Goal: Task Accomplishment & Management: Manage account settings

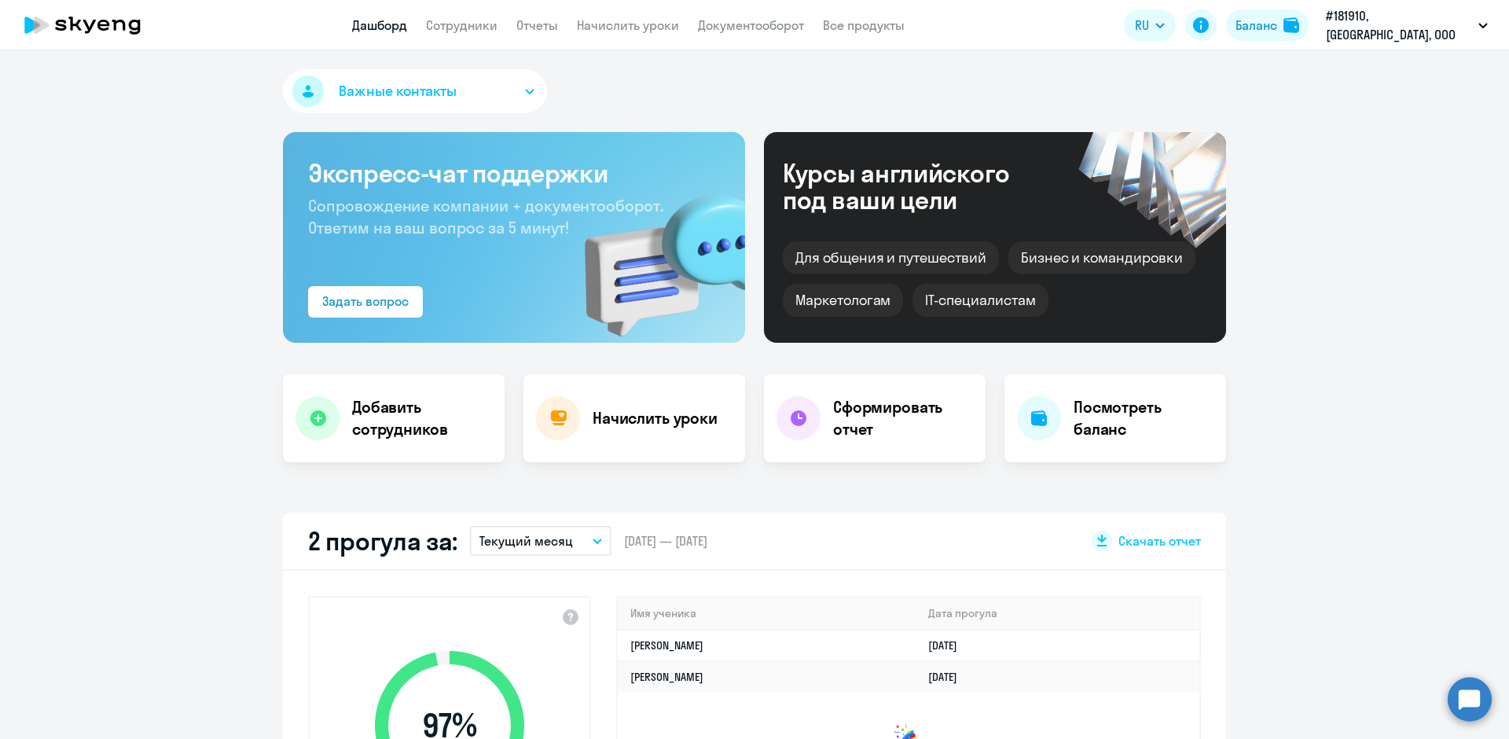
select select "30"
click at [636, 26] on link "Начислить уроки" at bounding box center [628, 25] width 102 height 16
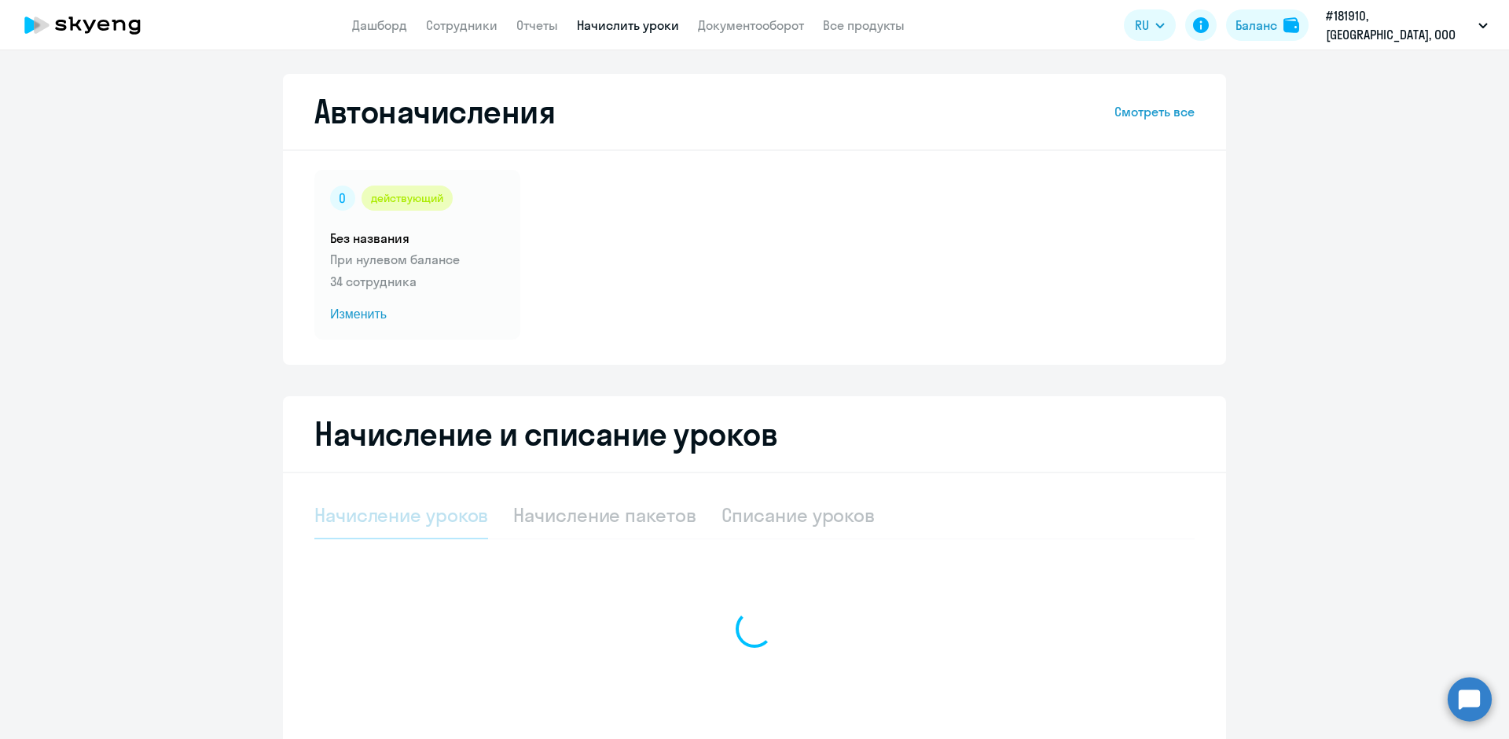
select select "10"
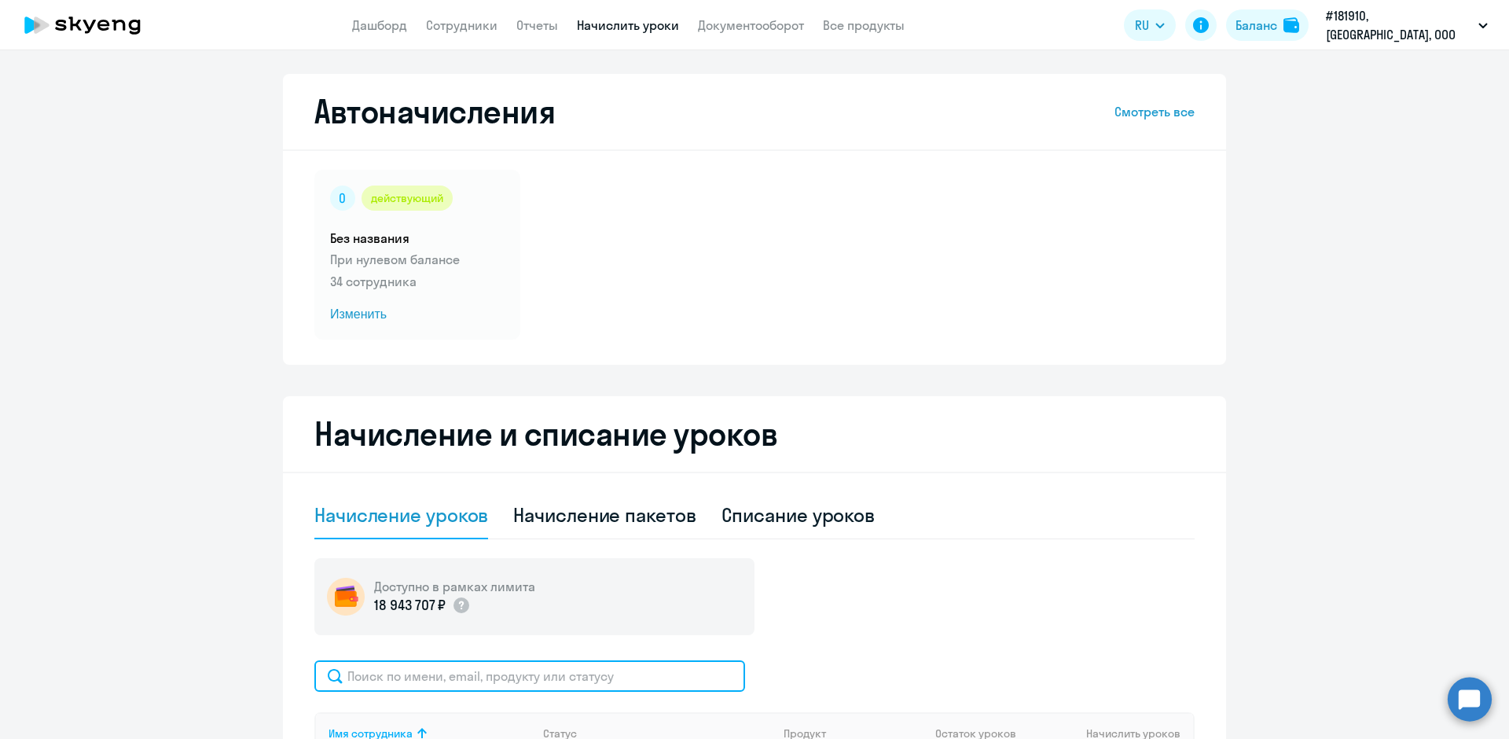
click at [410, 679] on input "text" at bounding box center [529, 675] width 431 height 31
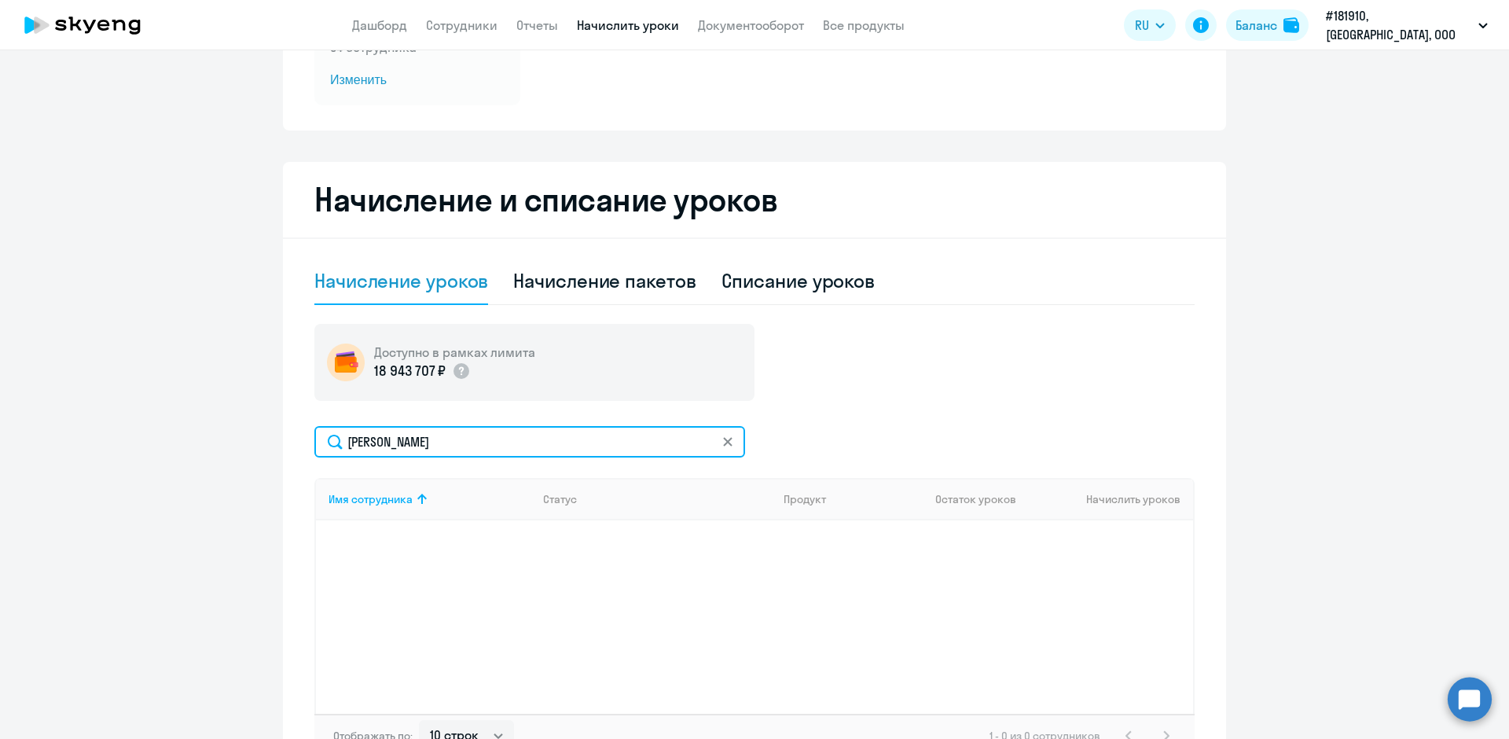
scroll to position [236, 0]
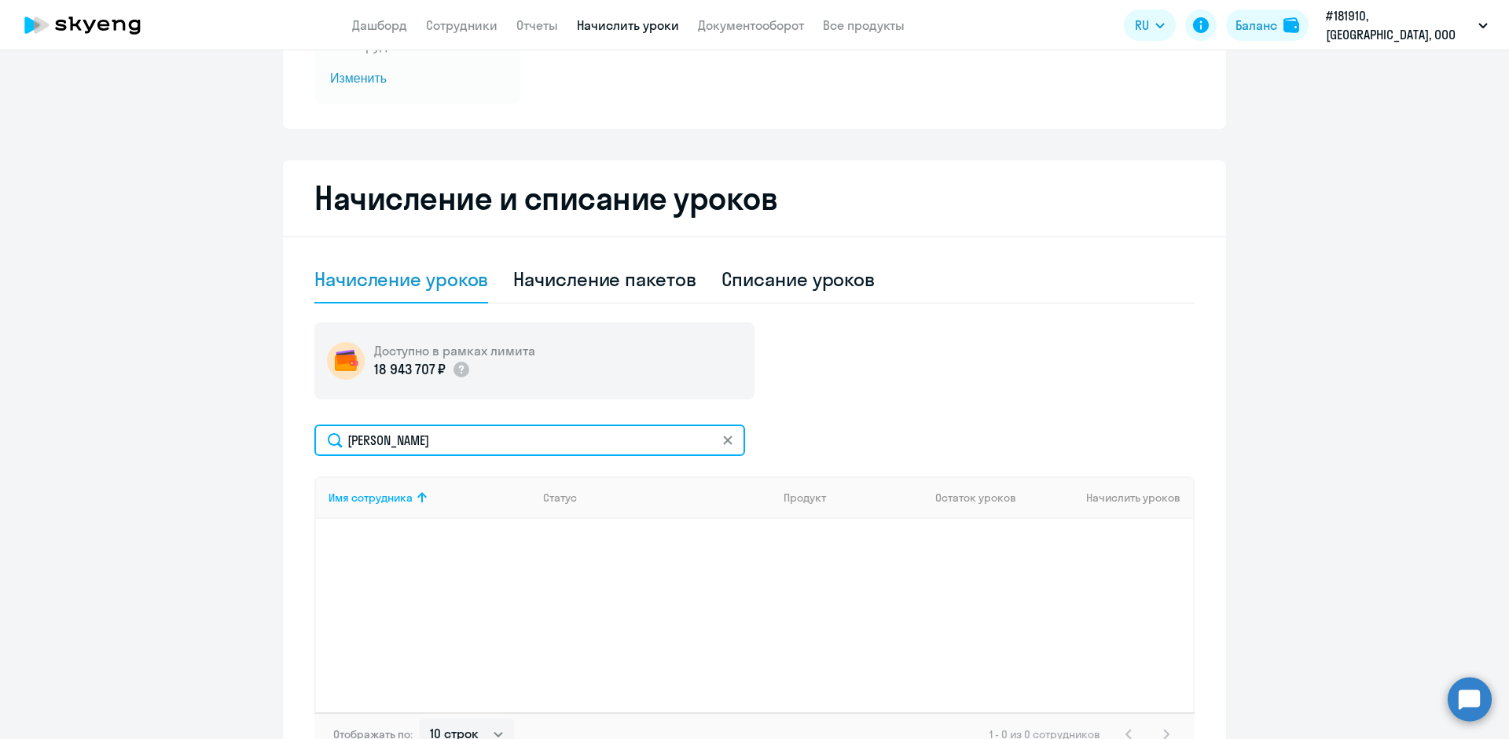
type input "[PERSON_NAME]"
click at [290, 505] on div "Начисление и списание уроков Начисление уроков Начисление пакетов Списание урок…" at bounding box center [754, 470] width 943 height 621
click at [332, 485] on th "Имя сотрудника" at bounding box center [423, 497] width 215 height 42
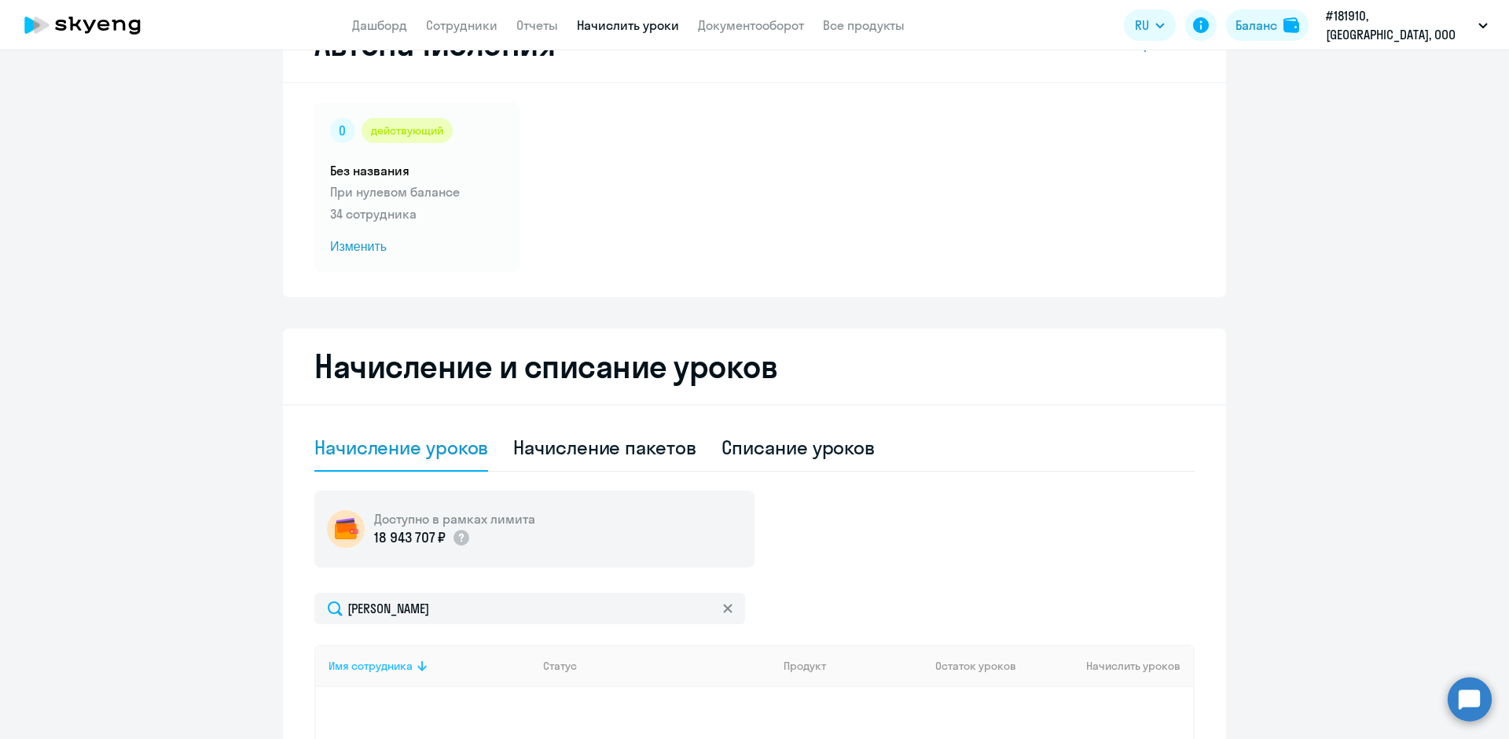
scroll to position [0, 0]
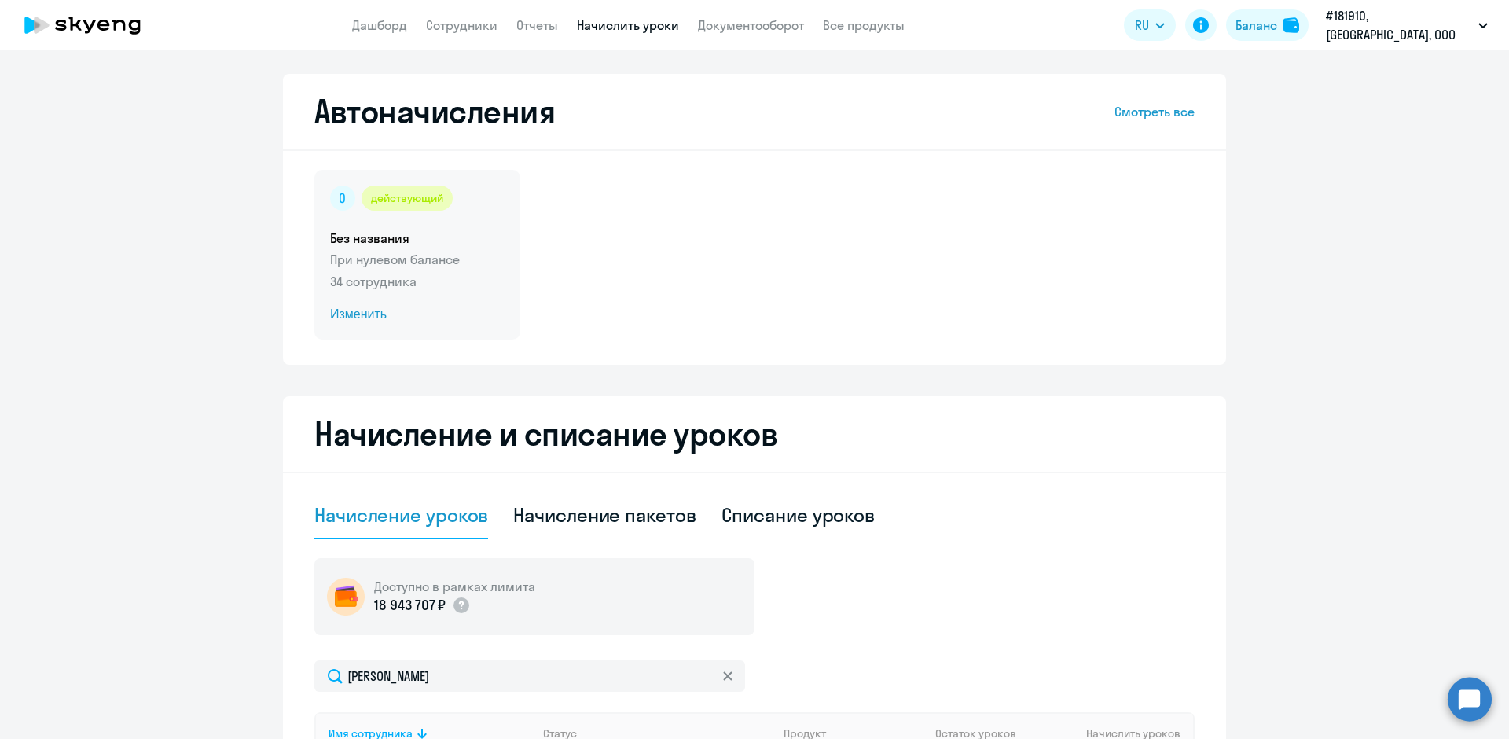
click at [354, 318] on span "Изменить" at bounding box center [417, 314] width 174 height 19
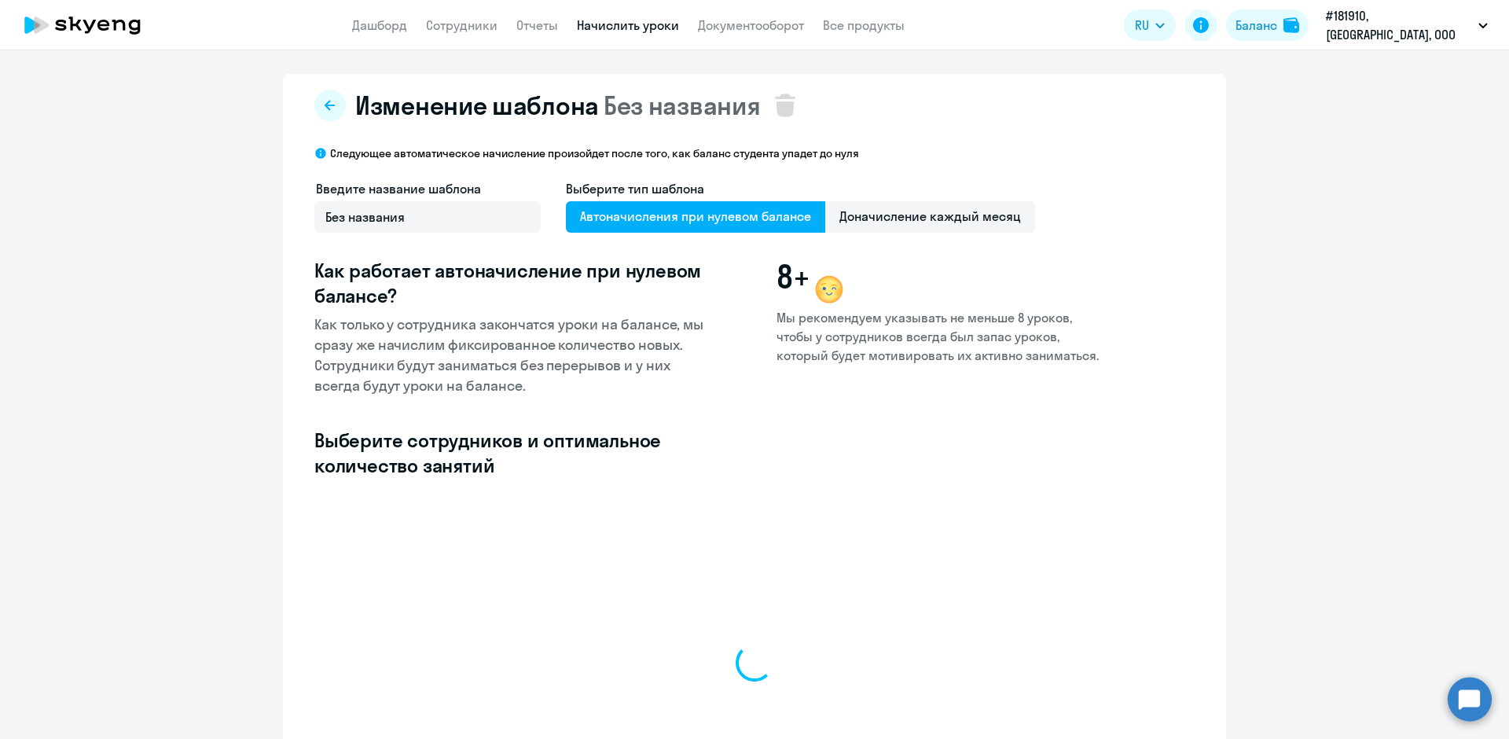
select select "10"
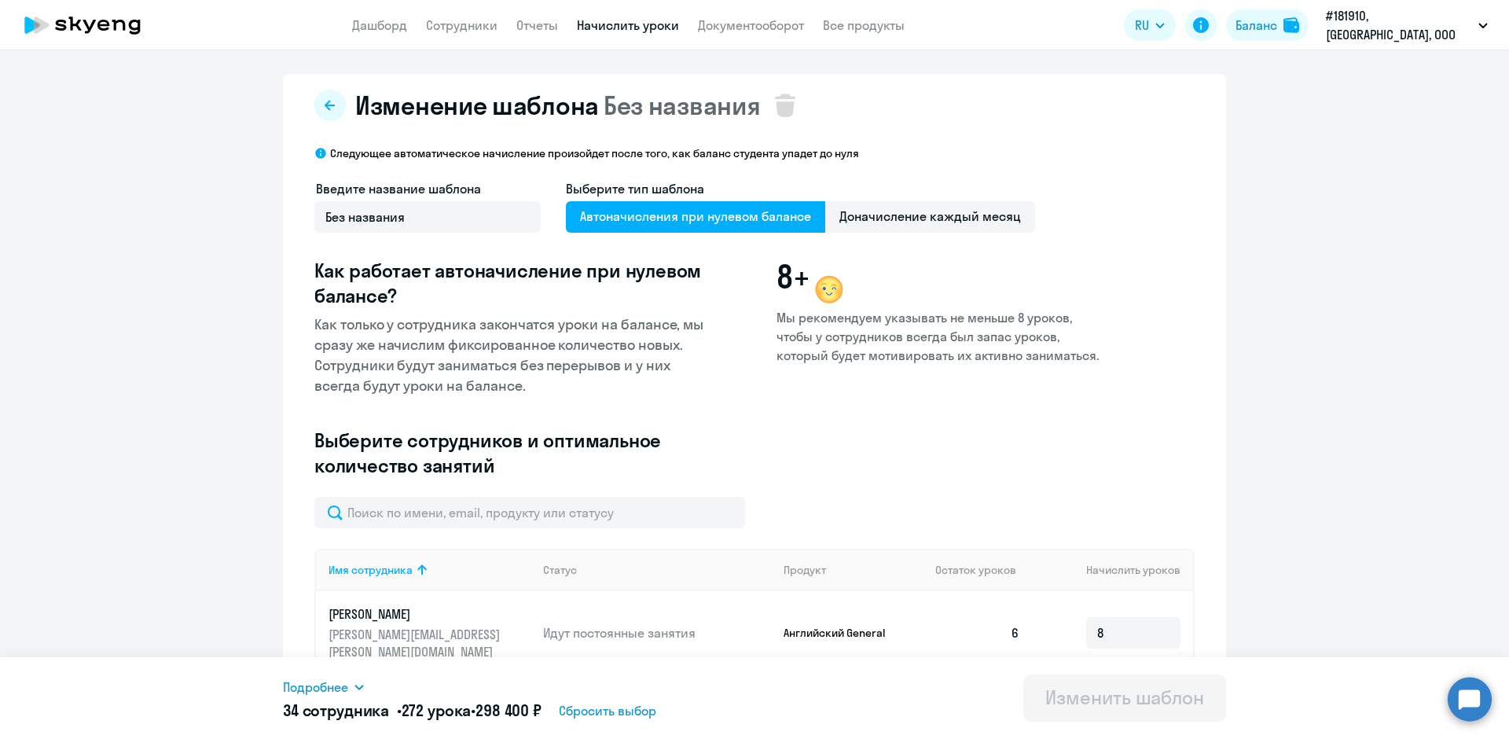
click at [617, 222] on span "Автоначисления при нулевом балансе" at bounding box center [695, 216] width 259 height 31
click at [0, 0] on input "Автоначисления при нулевом балансе" at bounding box center [0, 0] width 0 height 0
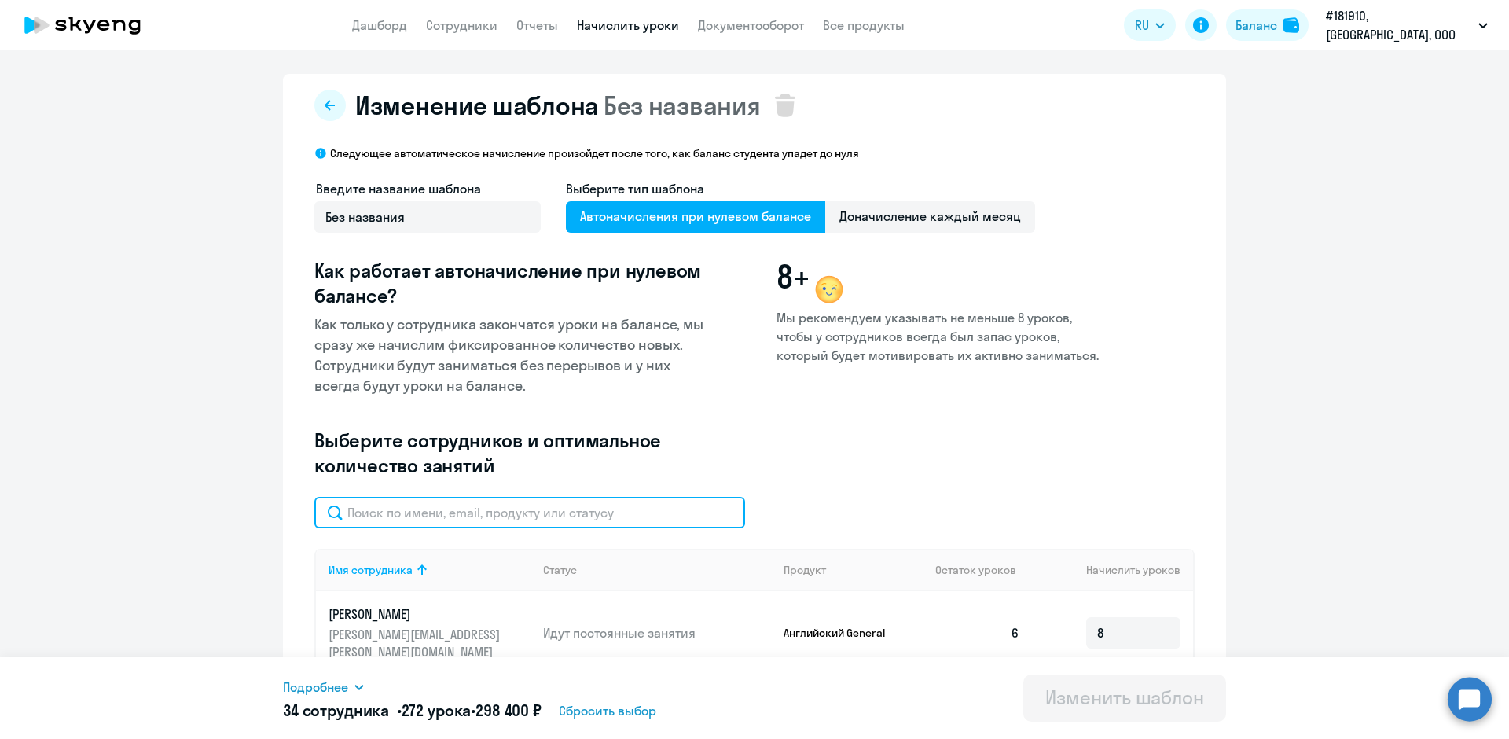
click at [436, 503] on input "text" at bounding box center [529, 512] width 431 height 31
type input "[PERSON_NAME]"
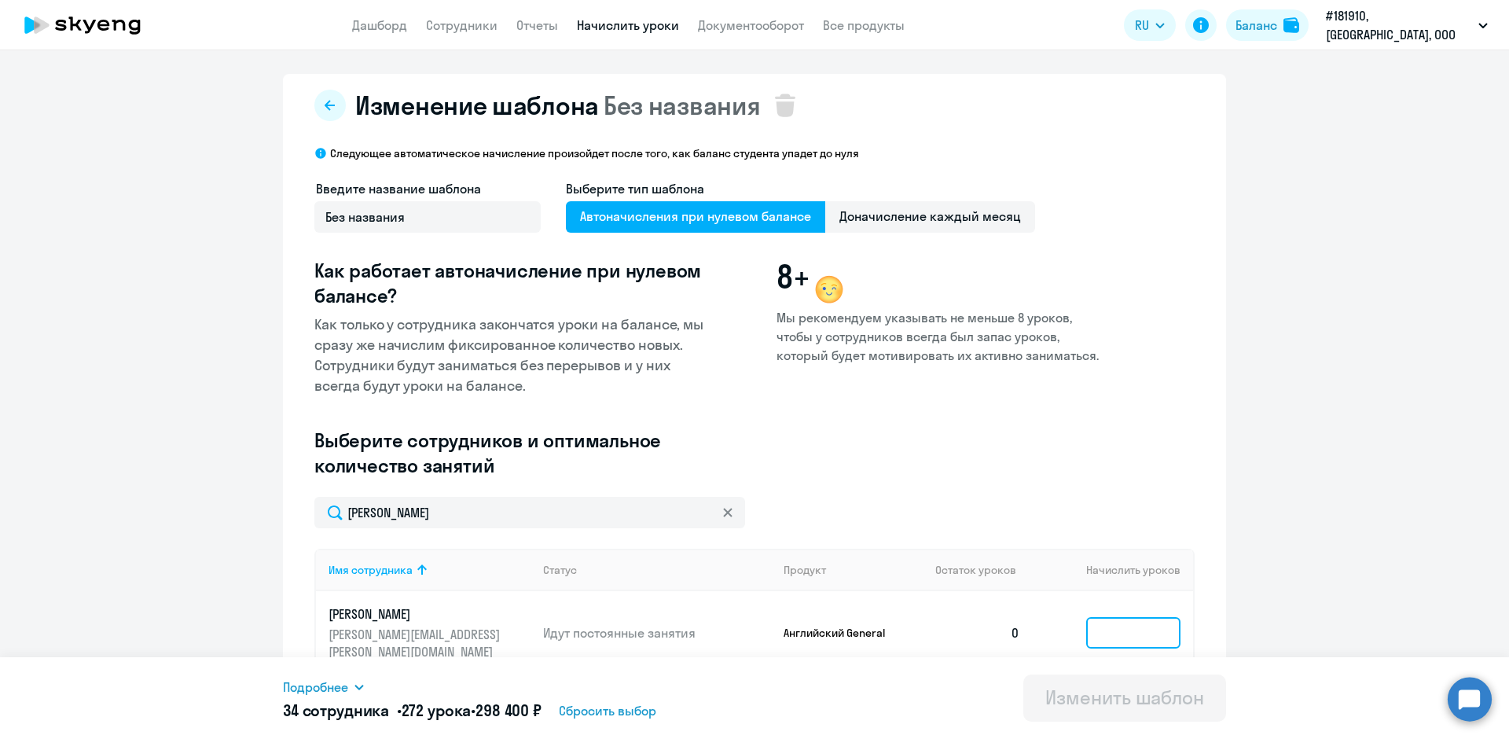
click at [1092, 626] on input at bounding box center [1133, 632] width 94 height 31
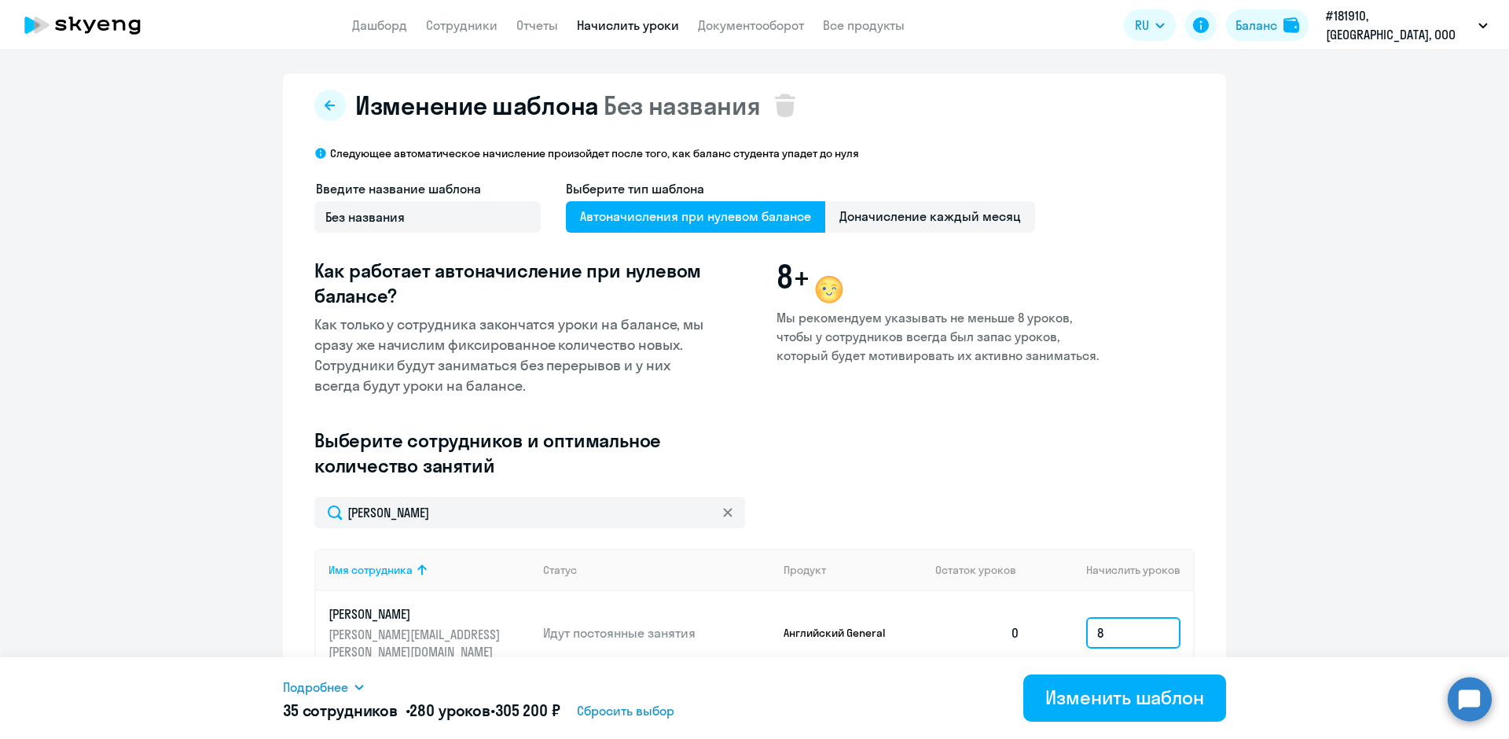
type input "8"
click at [695, 218] on span "Автоначисления при нулевом балансе" at bounding box center [695, 216] width 259 height 31
click at [0, 0] on input "Автоначисления при нулевом балансе" at bounding box center [0, 0] width 0 height 0
click at [1092, 698] on div "Изменить шаблон" at bounding box center [1124, 697] width 159 height 25
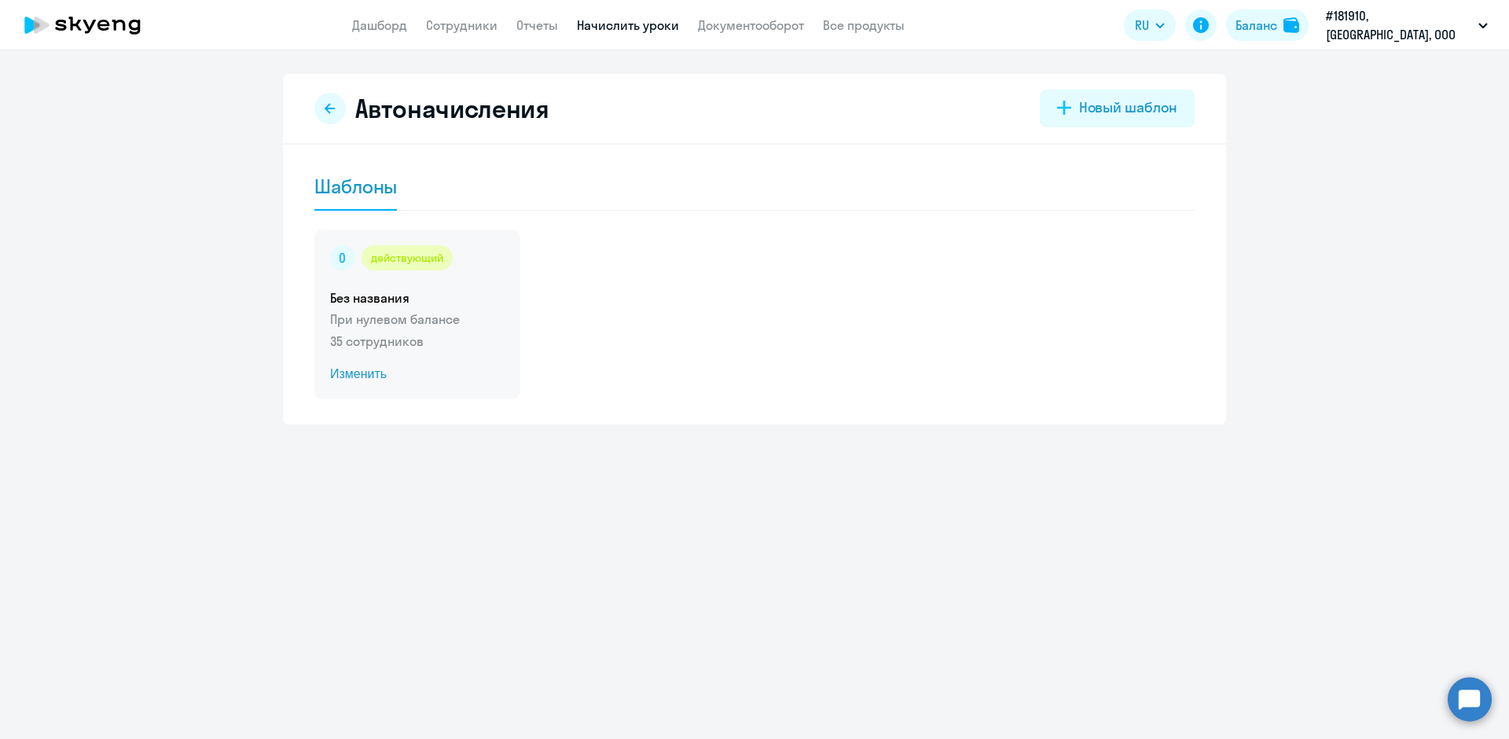
click at [361, 377] on span "Изменить" at bounding box center [417, 374] width 174 height 19
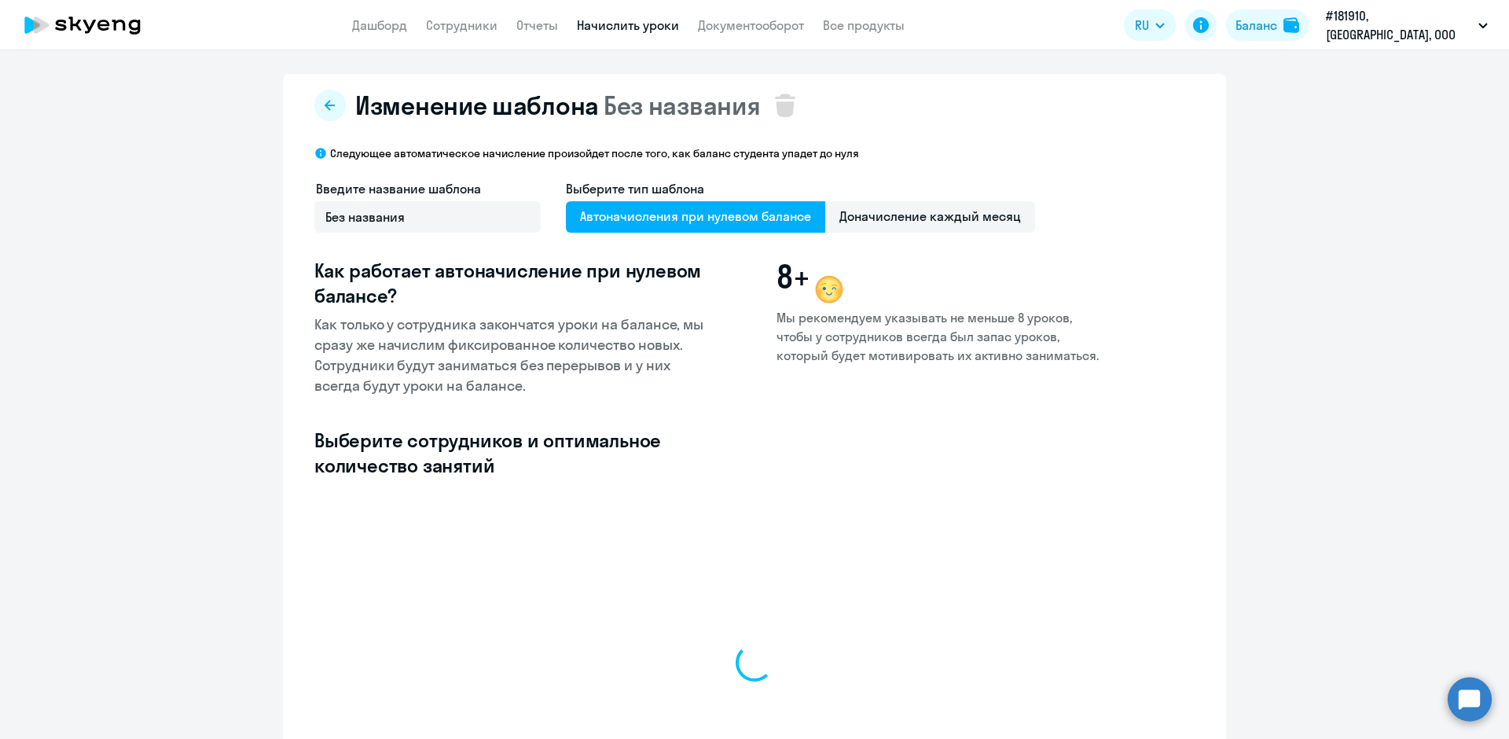
select select "10"
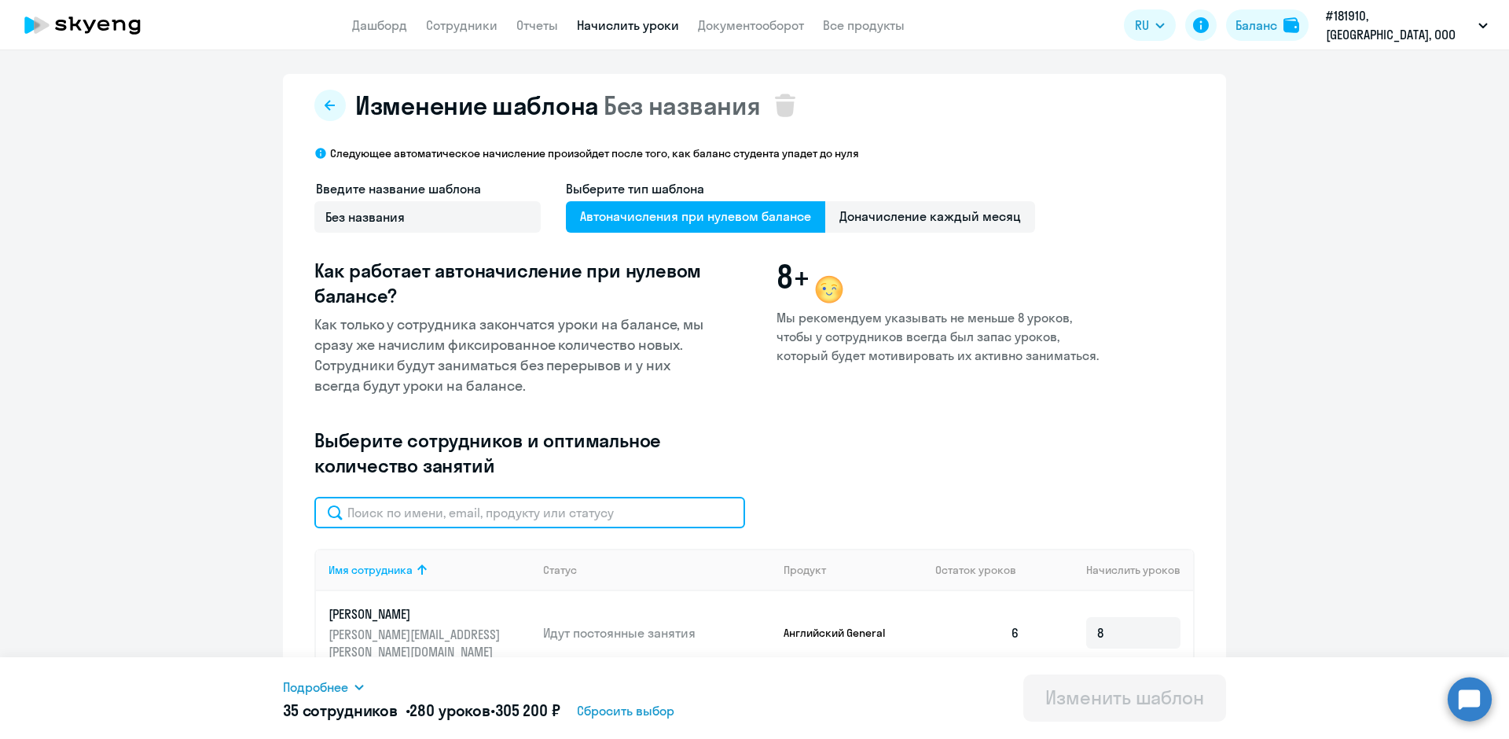
click at [405, 521] on input "text" at bounding box center [529, 512] width 431 height 31
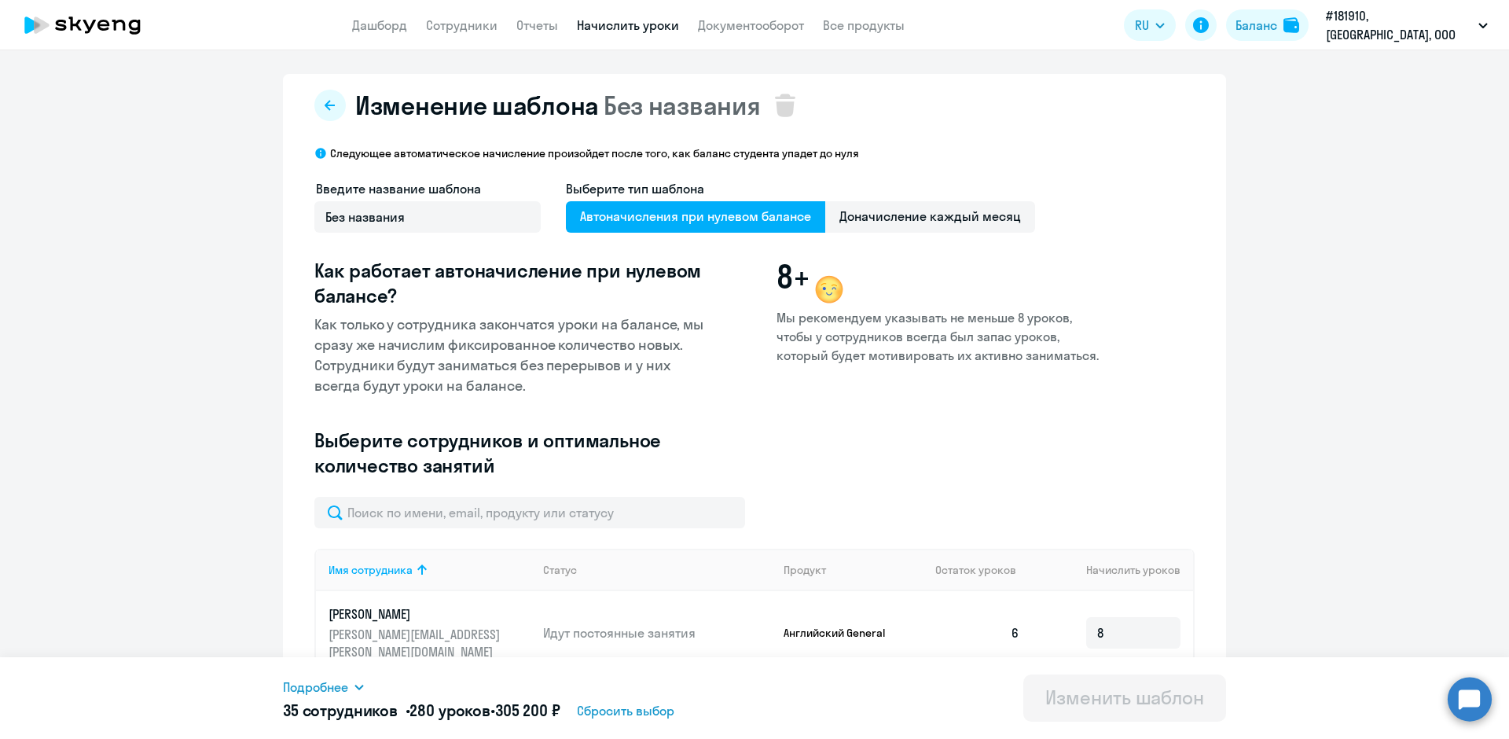
click at [754, 644] on td "Идут постоянные занятия" at bounding box center [651, 632] width 241 height 83
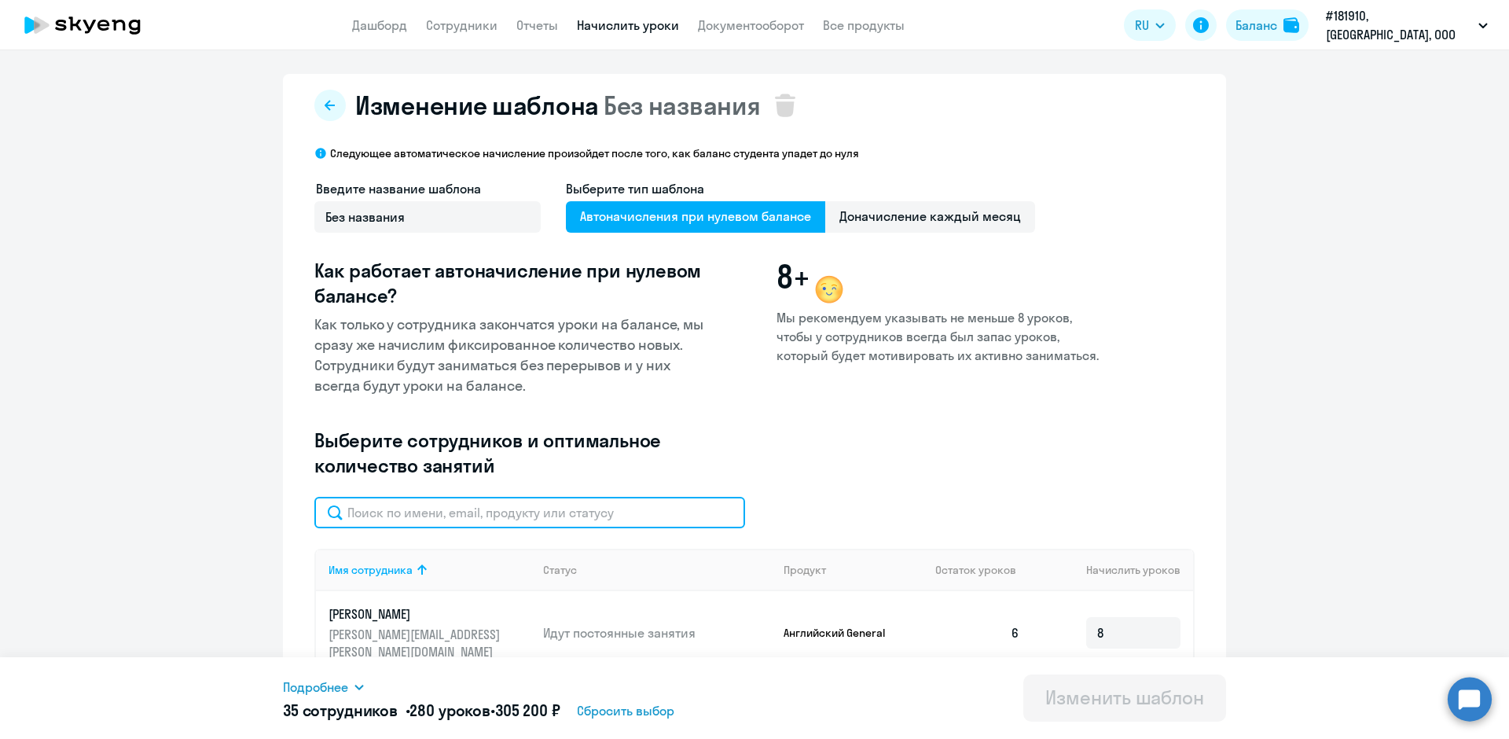
click at [388, 505] on input "text" at bounding box center [529, 512] width 431 height 31
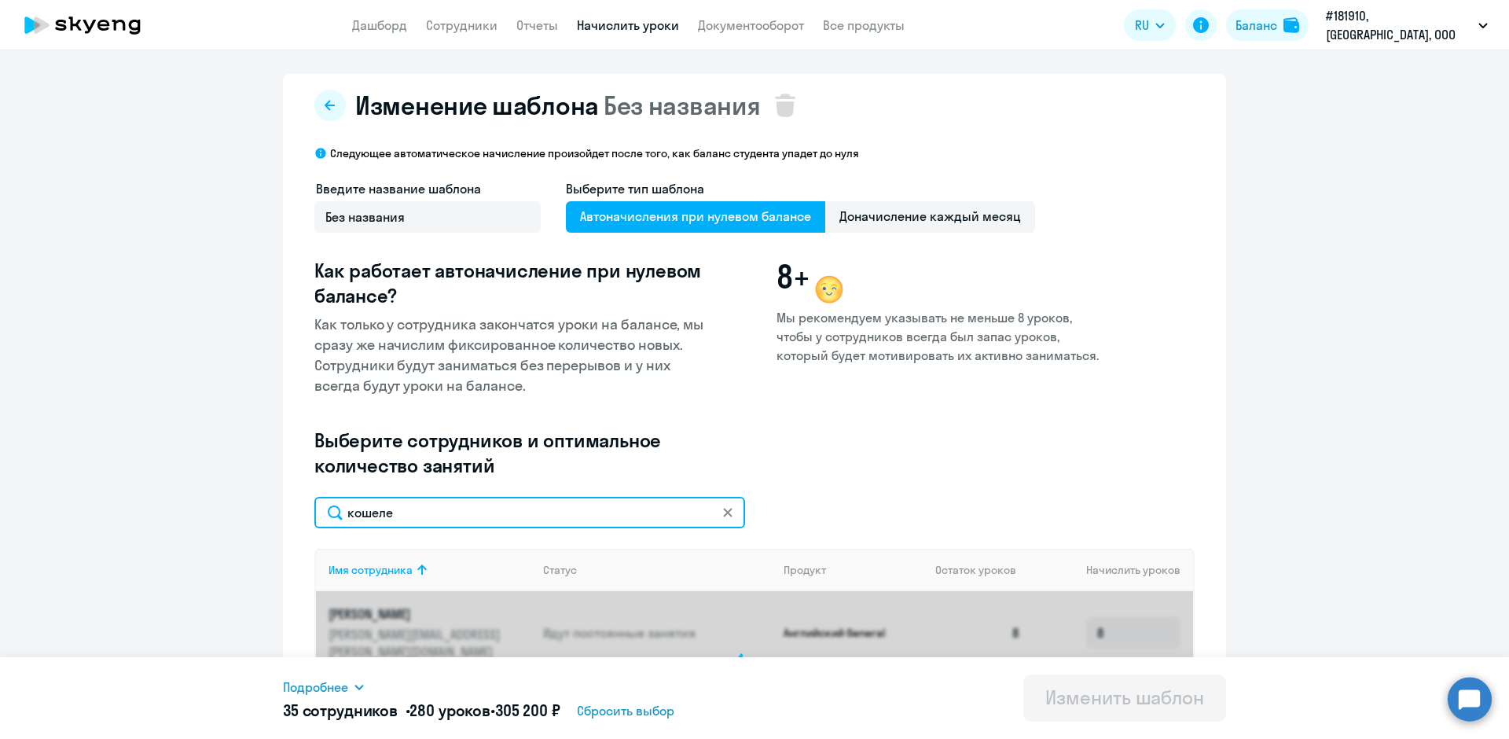
type input "[PERSON_NAME]"
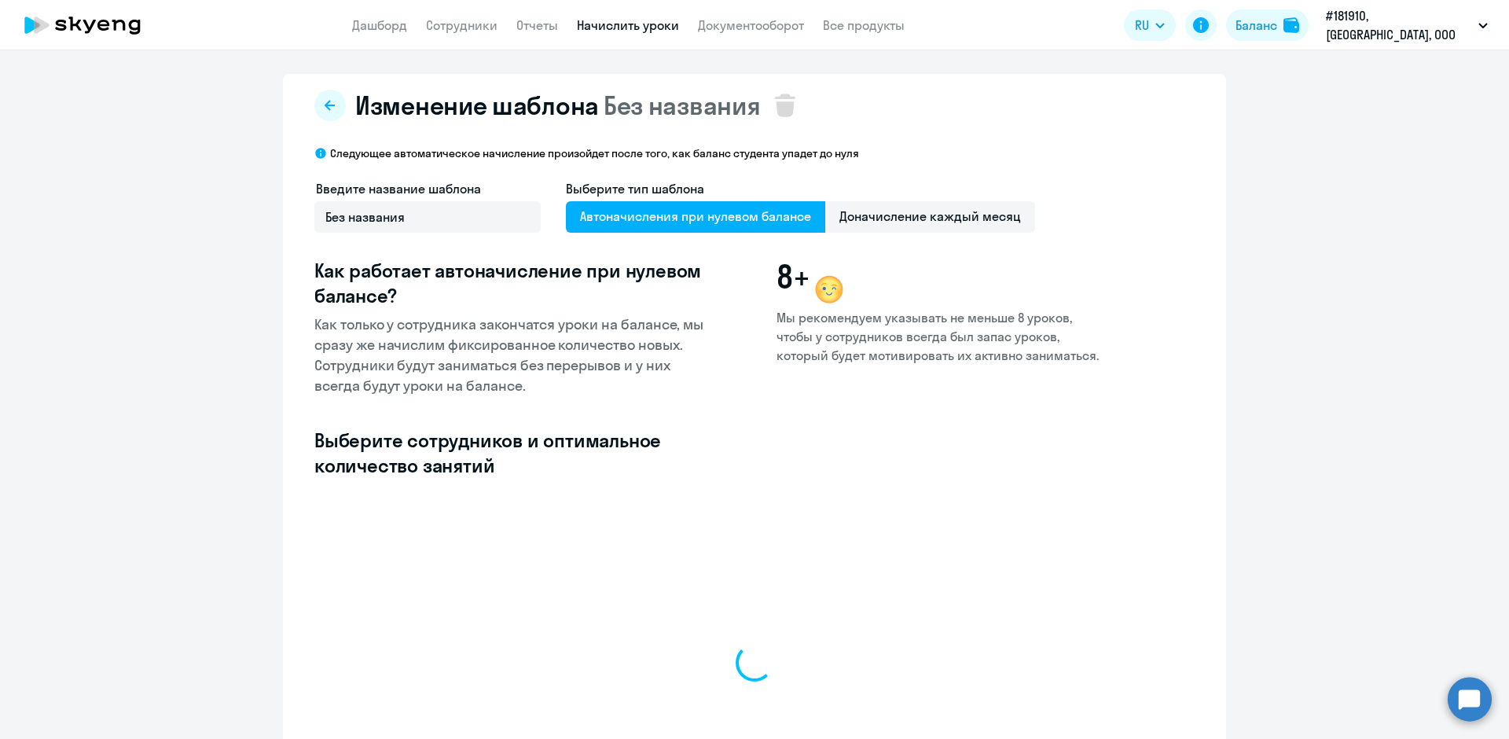
select select "10"
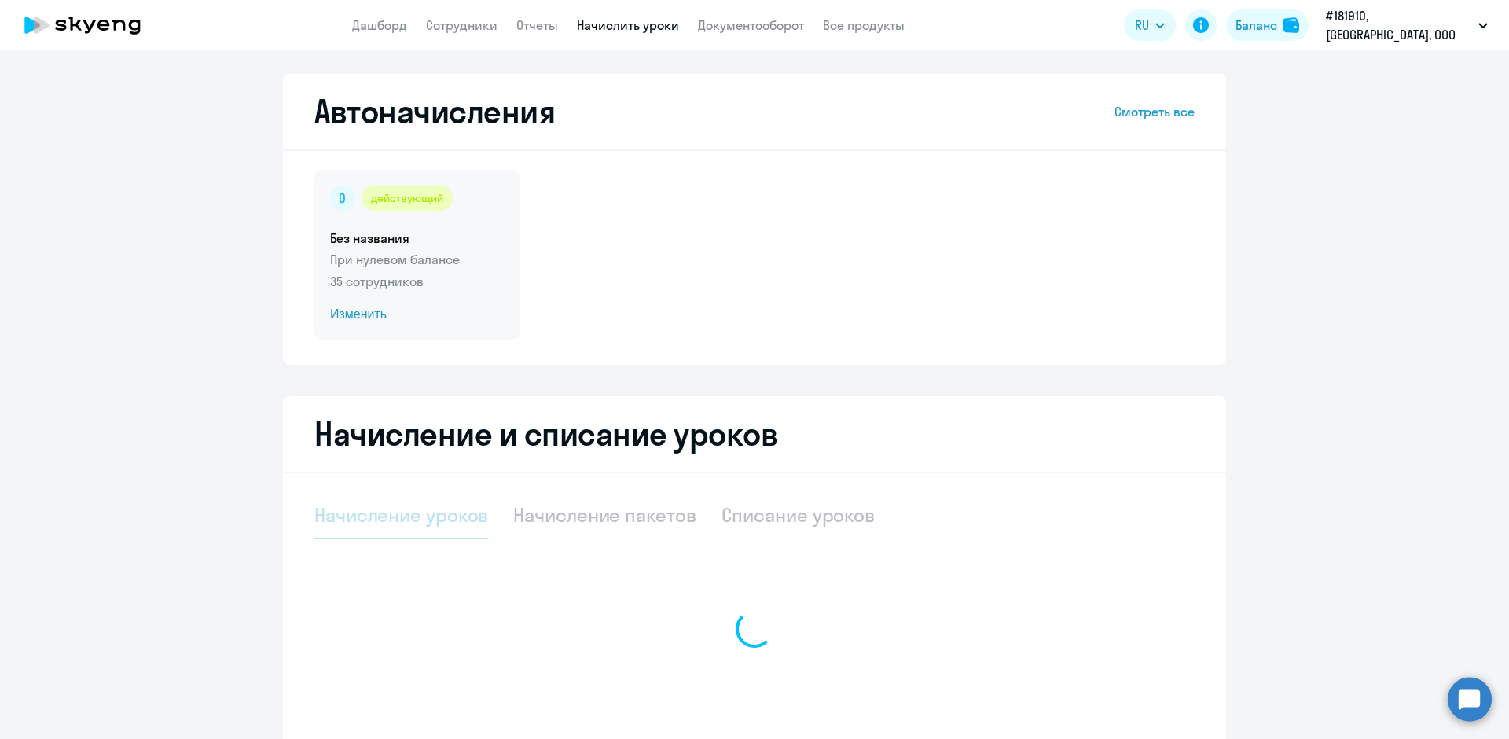
select select "10"
